Goal: Information Seeking & Learning: Learn about a topic

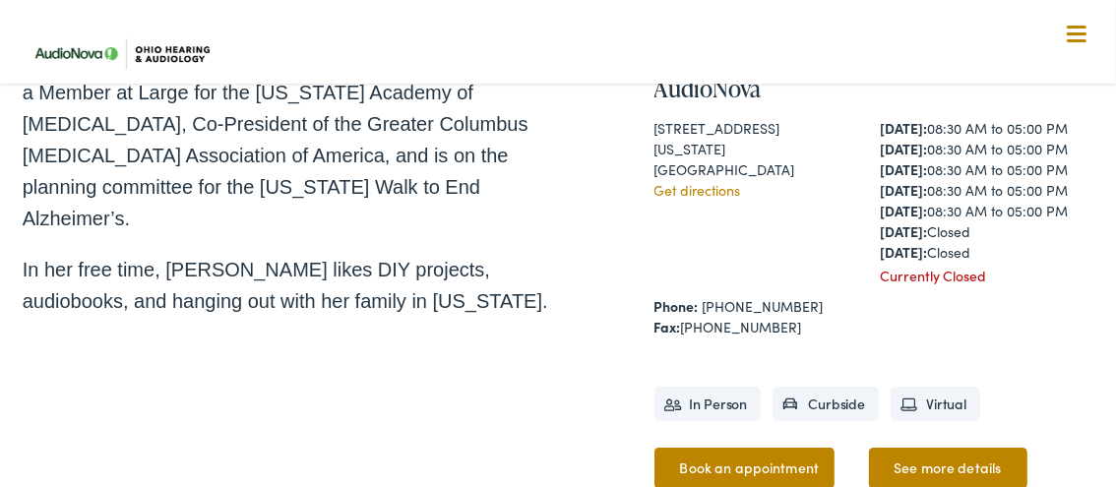
scroll to position [597, 0]
click at [910, 475] on link "See more details" at bounding box center [948, 469] width 158 height 41
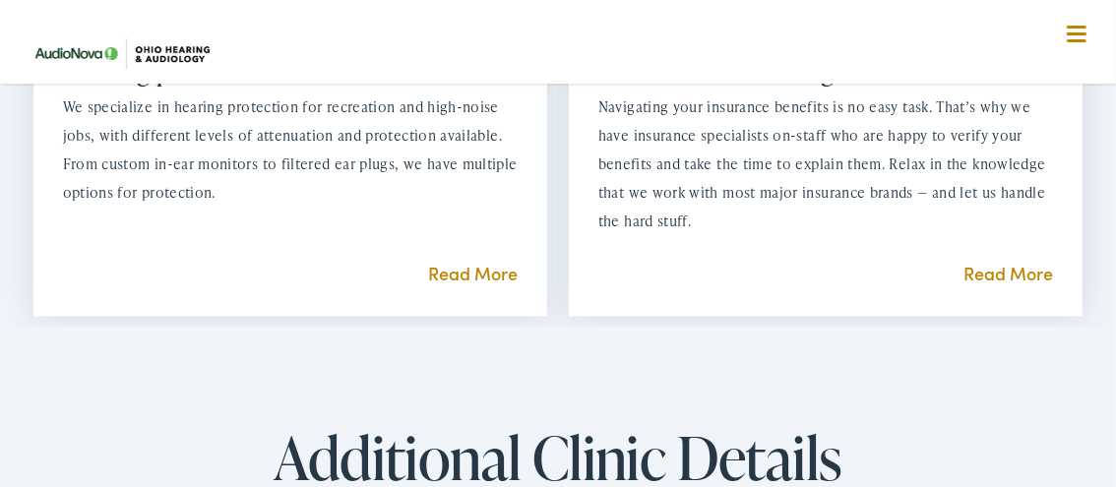
scroll to position [2196, 0]
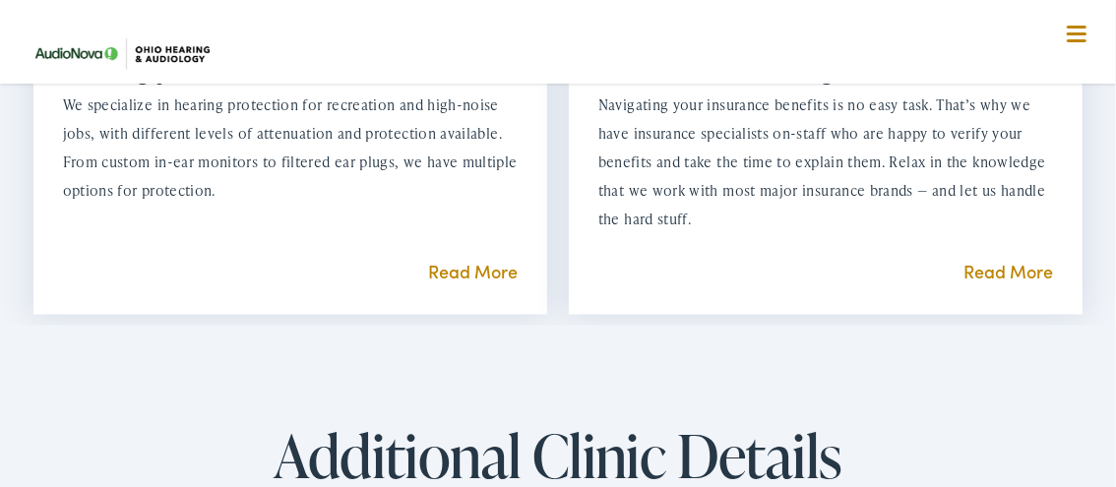
click at [1023, 284] on link "Read More" at bounding box center [1008, 272] width 90 height 25
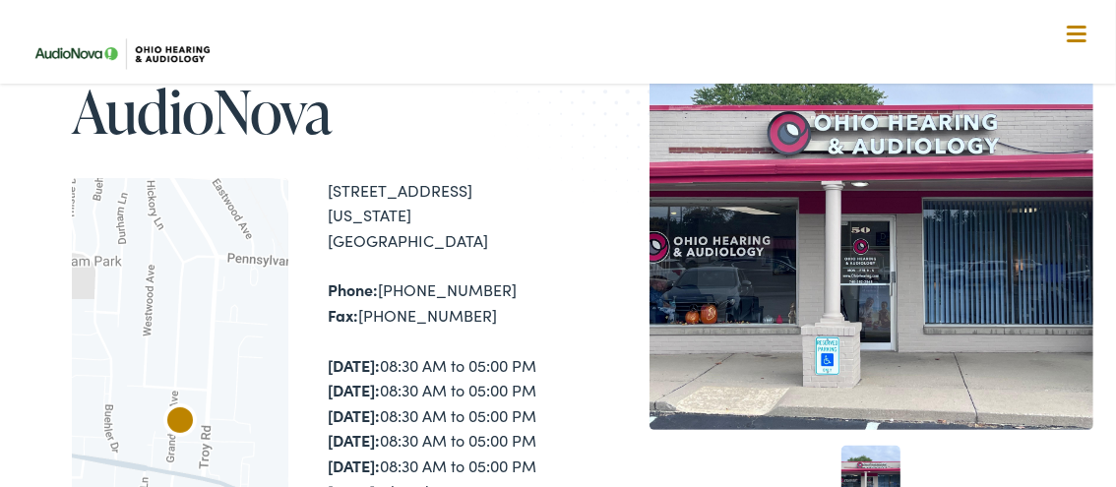
scroll to position [183, 0]
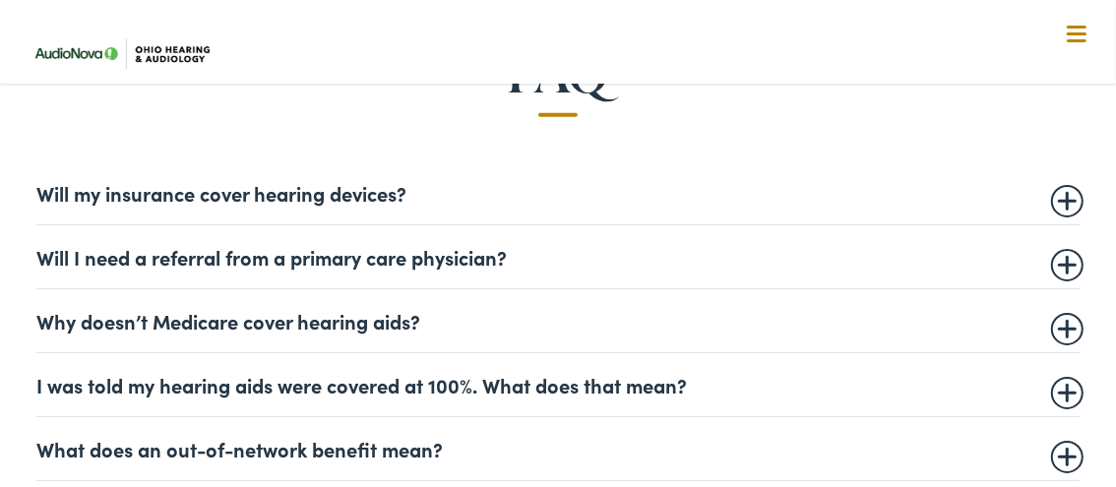
scroll to position [1130, 0]
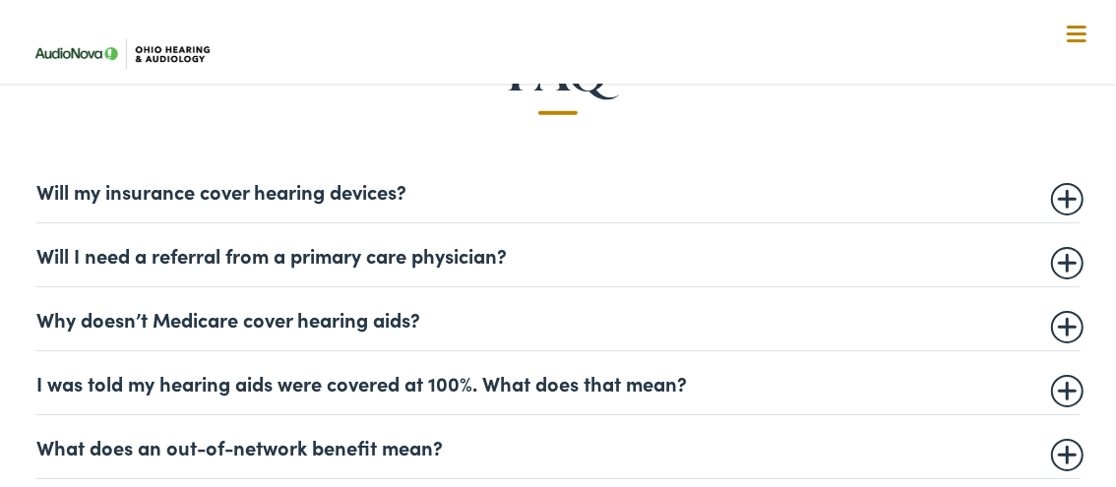
click at [1067, 195] on summary "Will my insurance cover hearing devices?" at bounding box center [557, 191] width 1043 height 24
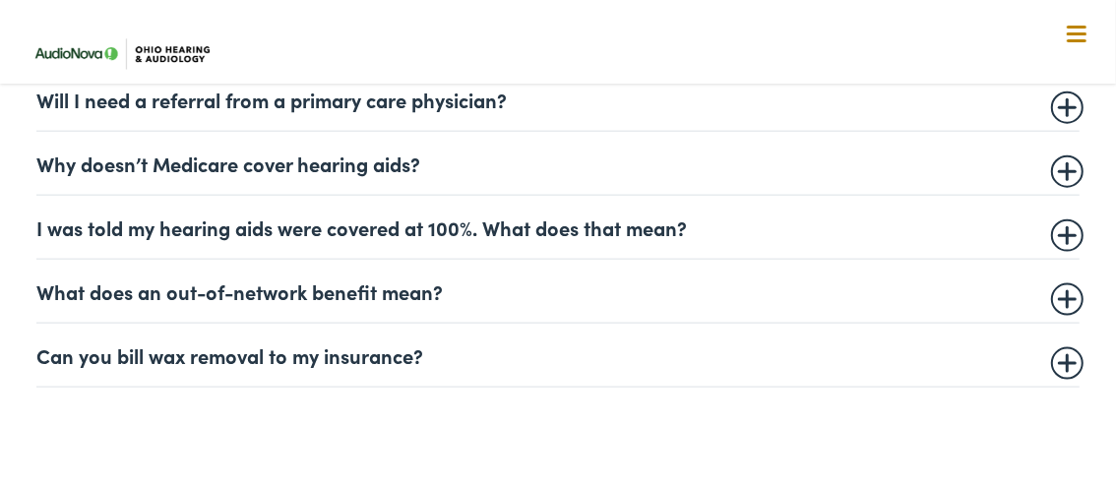
scroll to position [1413, 0]
click at [1061, 103] on summary "Will I need a referral from a primary care physician?" at bounding box center [557, 100] width 1043 height 24
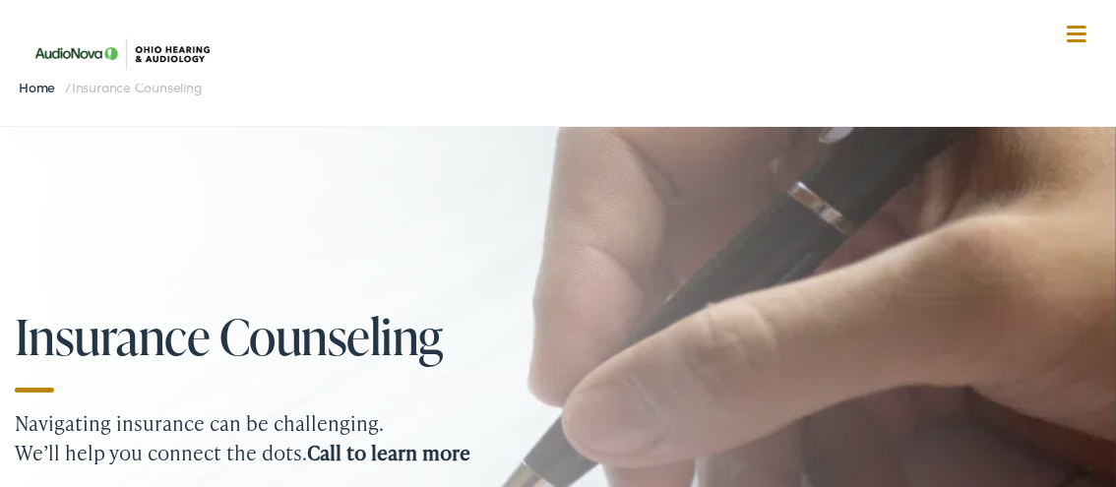
scroll to position [0, 0]
